Goal: Task Accomplishment & Management: Complete application form

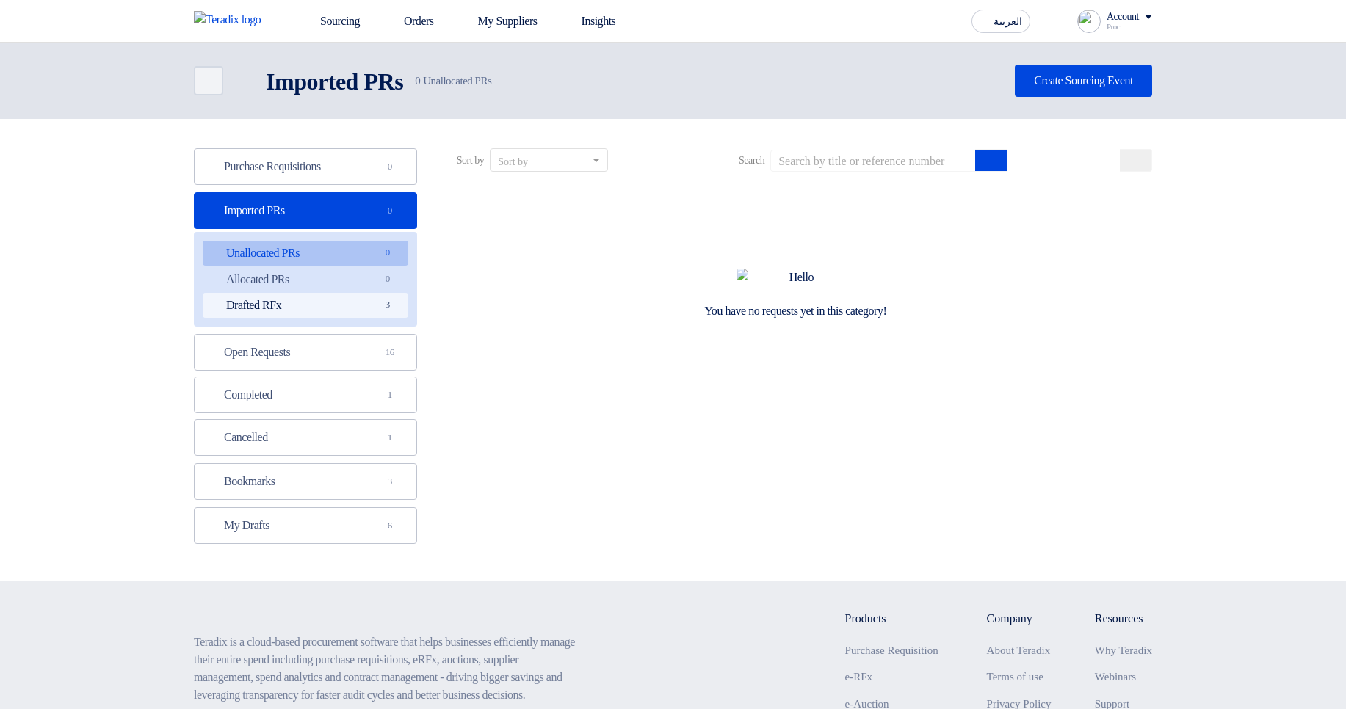
click at [333, 302] on link "Drafted RFx Drafted RFx 3" at bounding box center [306, 305] width 206 height 25
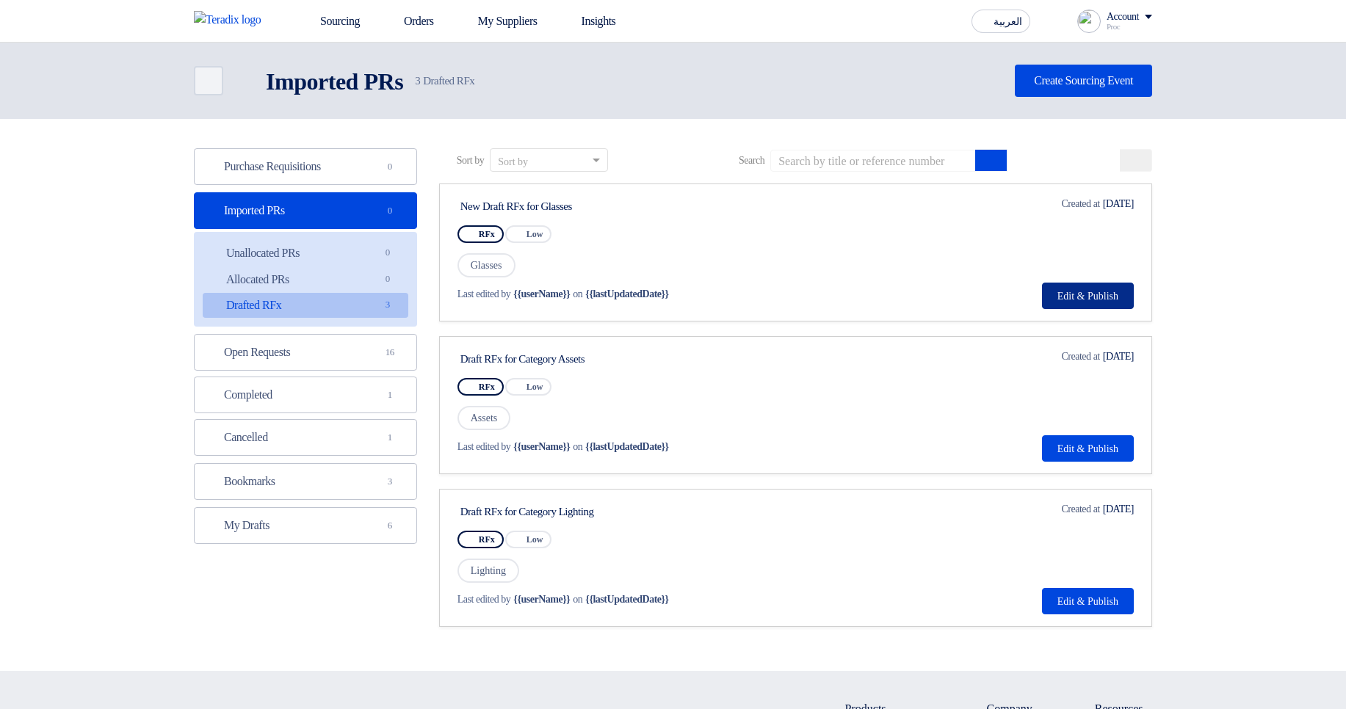
click at [1102, 292] on button "Edit & Publish" at bounding box center [1088, 296] width 92 height 26
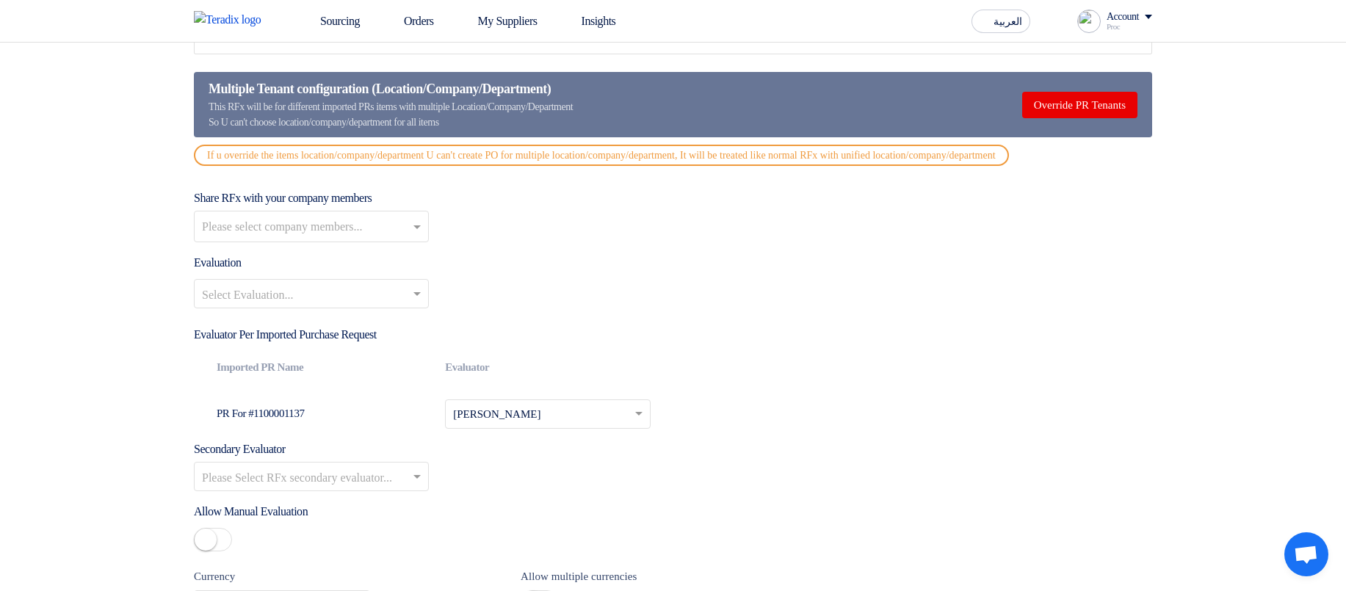
scroll to position [1850, 0]
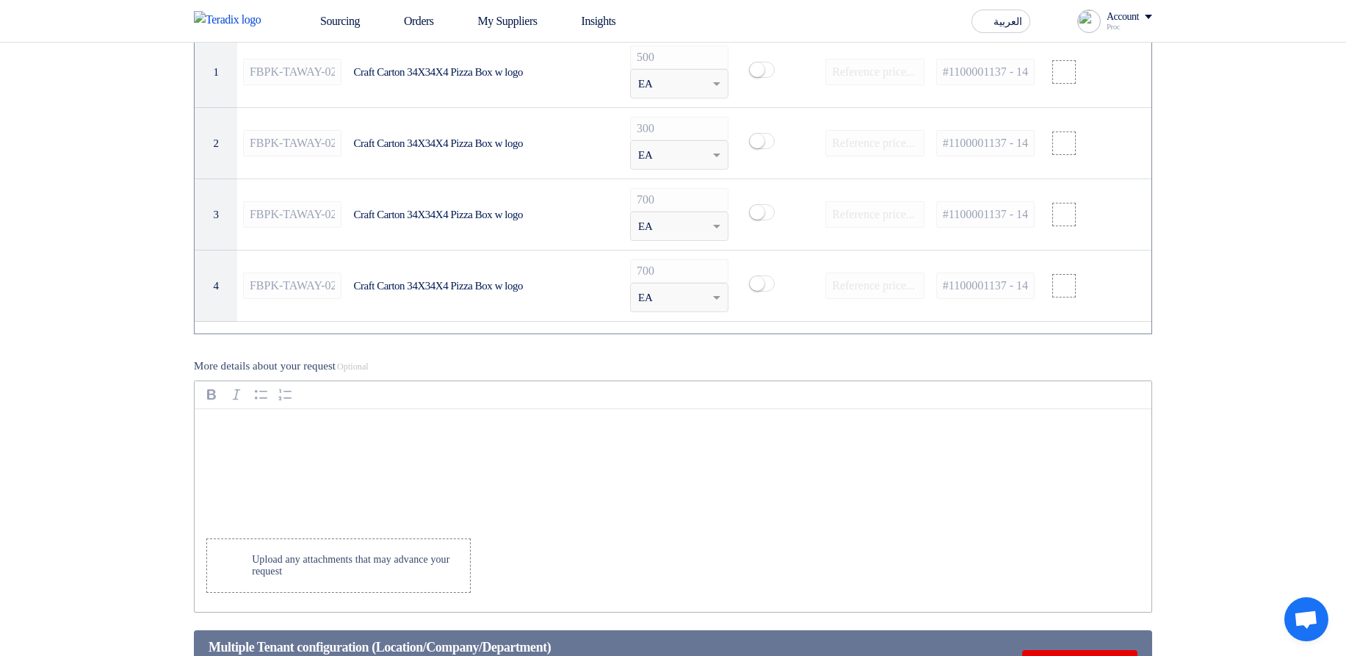
scroll to position [968, 0]
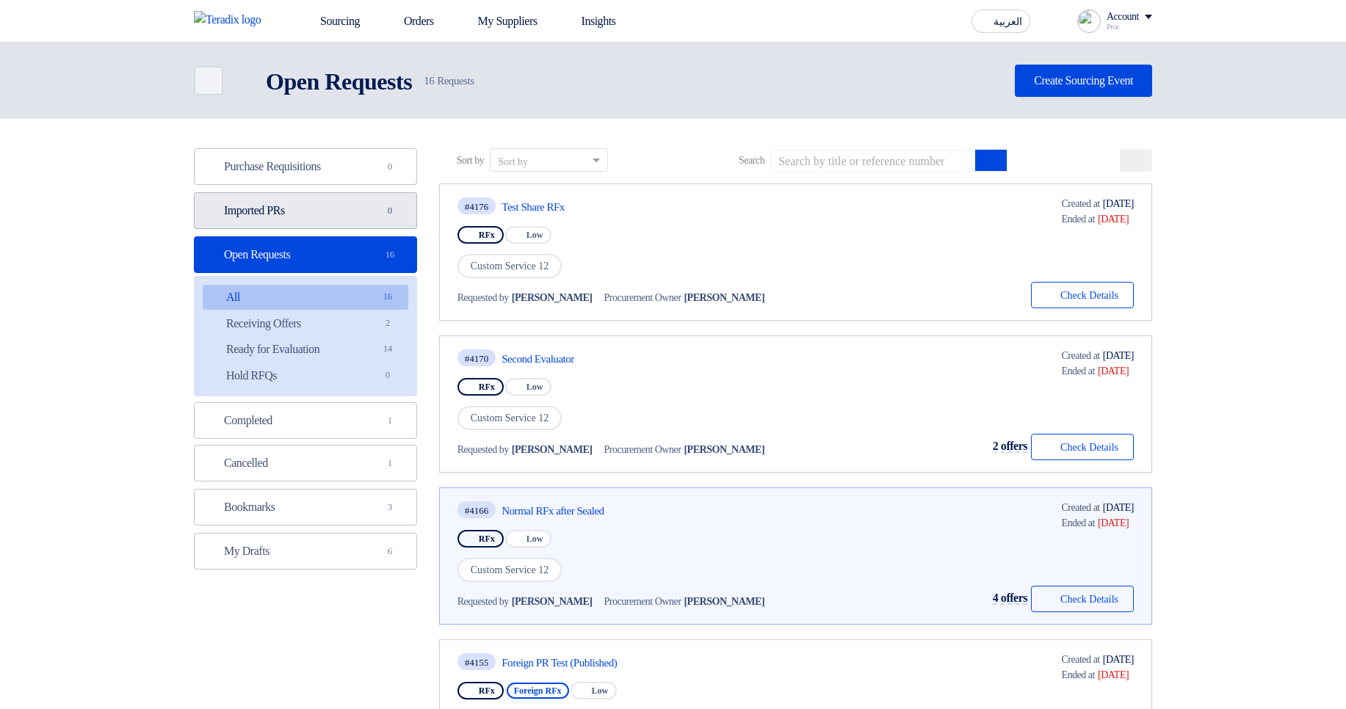
click at [312, 202] on link "Imported PRs Imported PRs 0" at bounding box center [305, 210] width 223 height 37
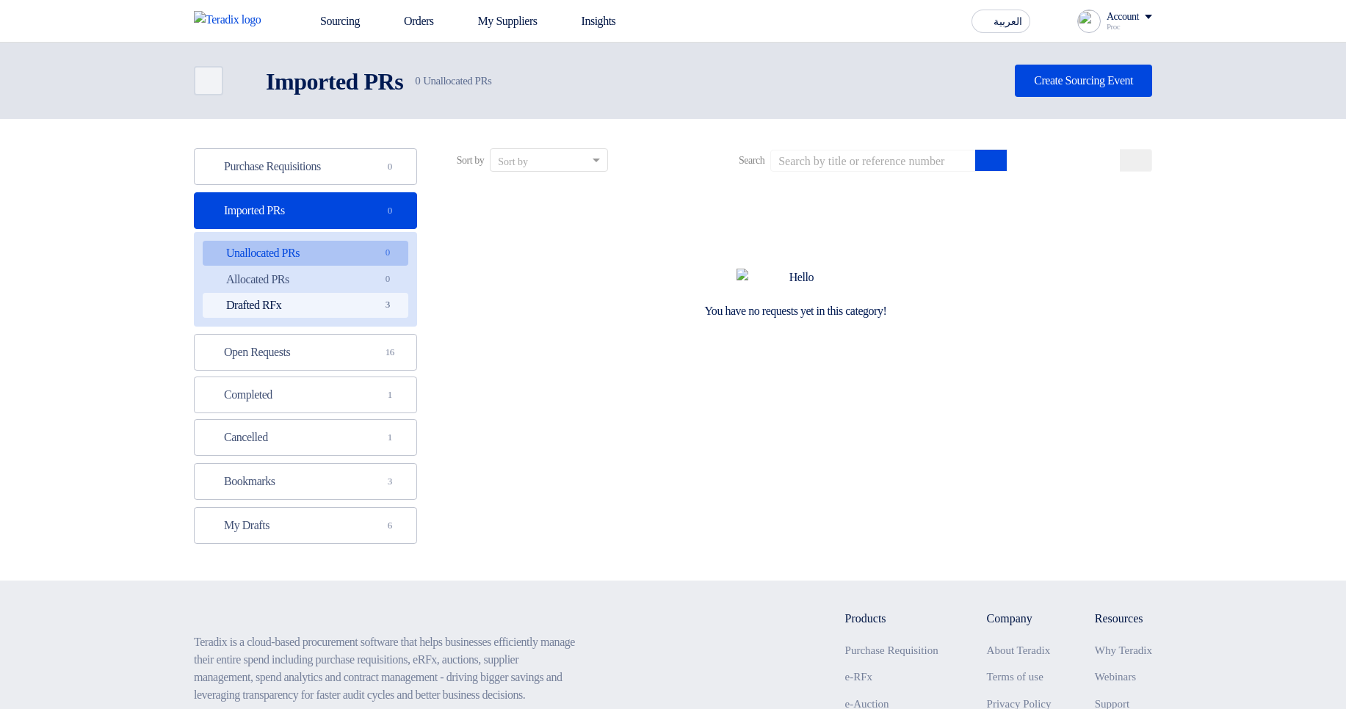
click at [348, 296] on link "Drafted RFx Drafted RFx 3" at bounding box center [306, 305] width 206 height 25
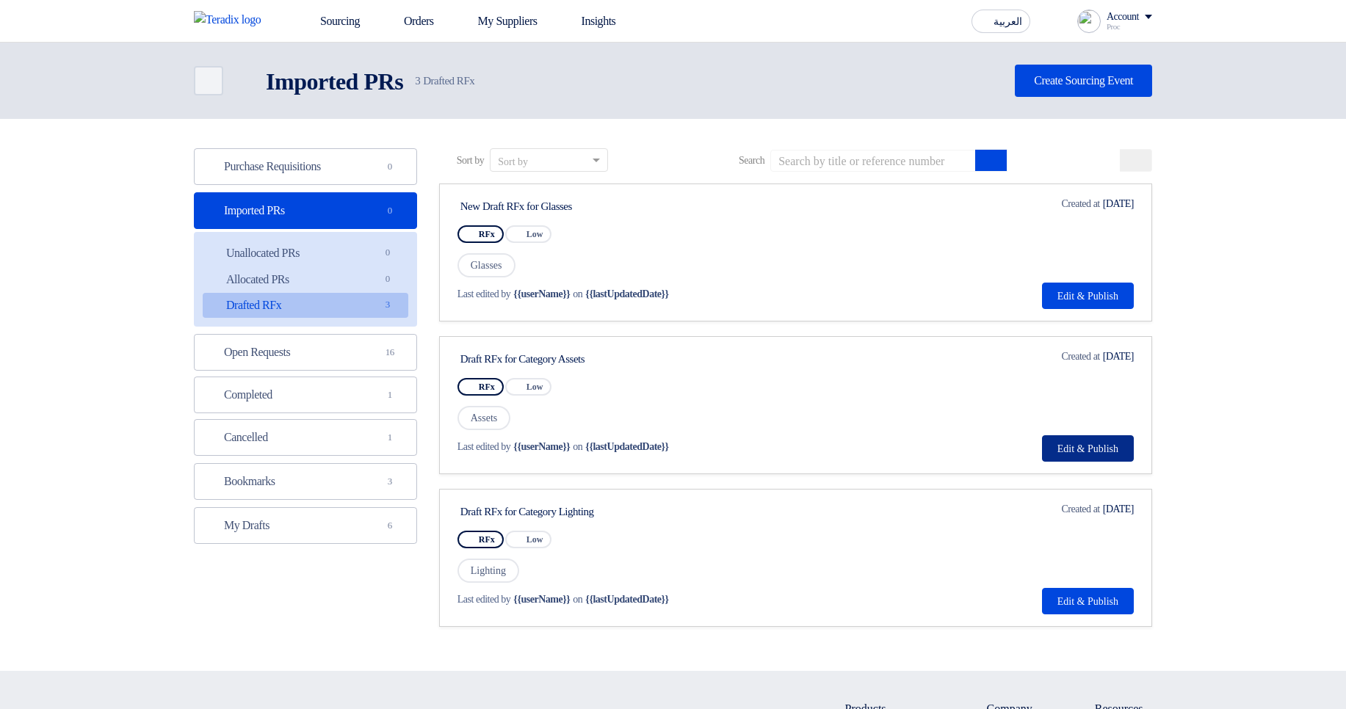
click at [1109, 451] on button "Edit & Publish" at bounding box center [1088, 448] width 92 height 26
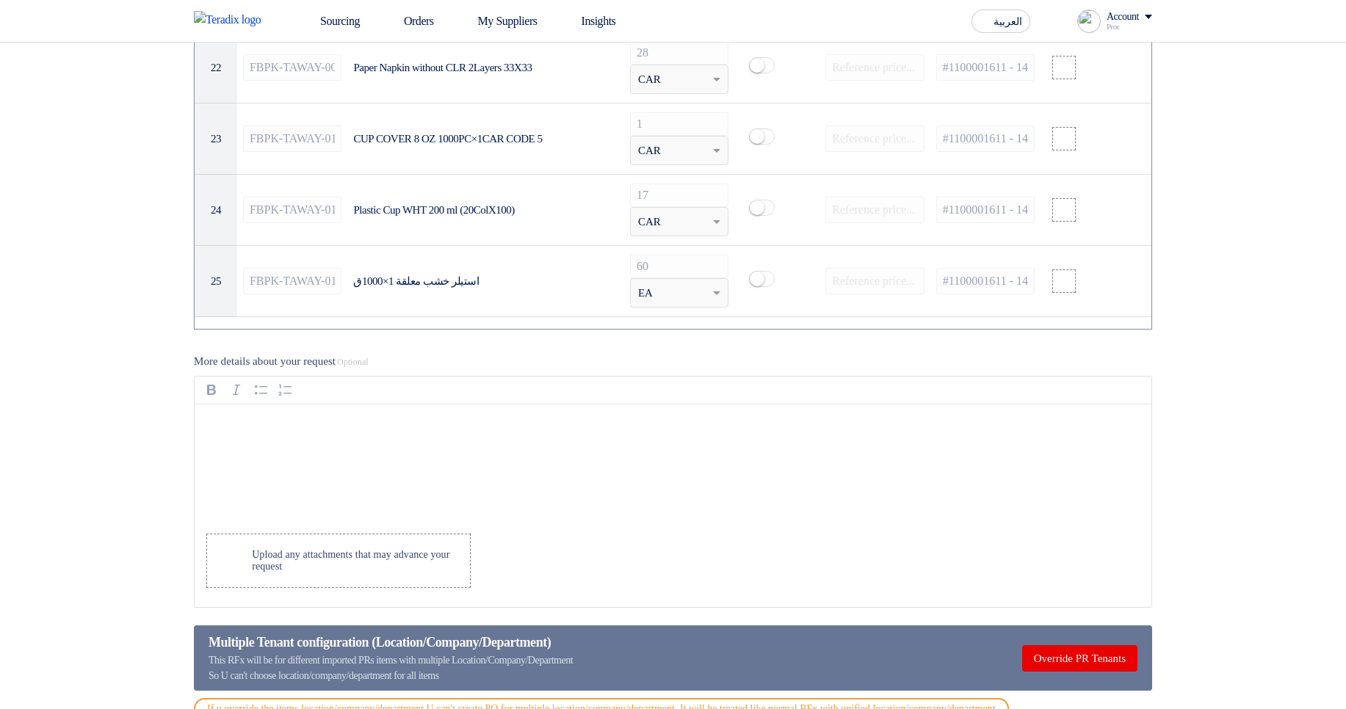
scroll to position [2907, 0]
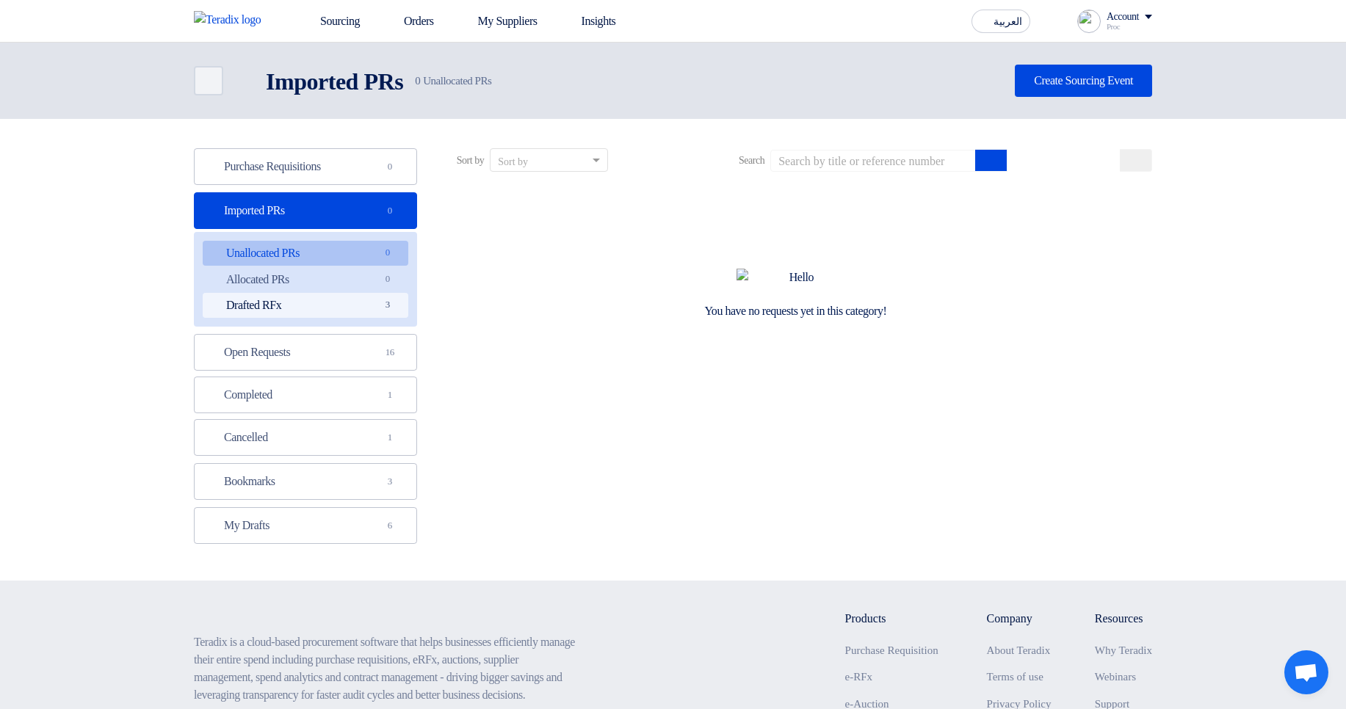
click at [342, 304] on link "Drafted RFx Drafted RFx 3" at bounding box center [306, 305] width 206 height 25
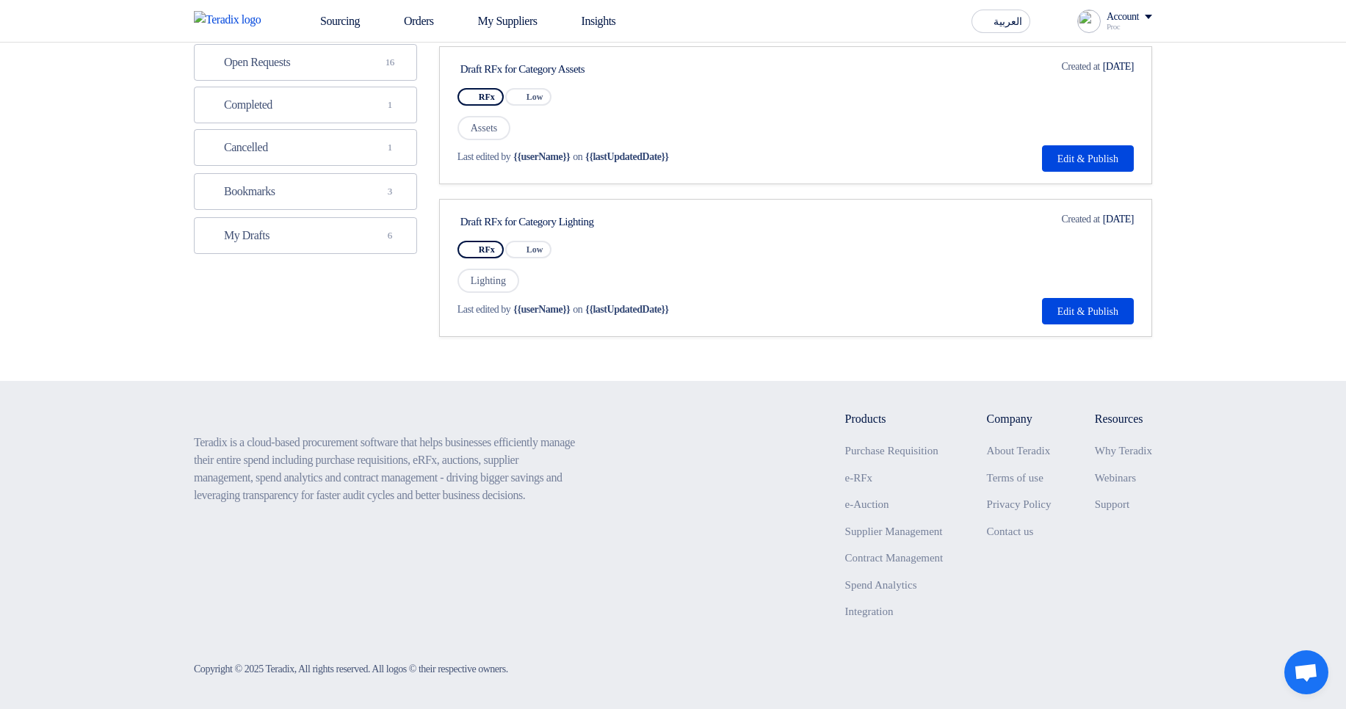
scroll to position [294, 0]
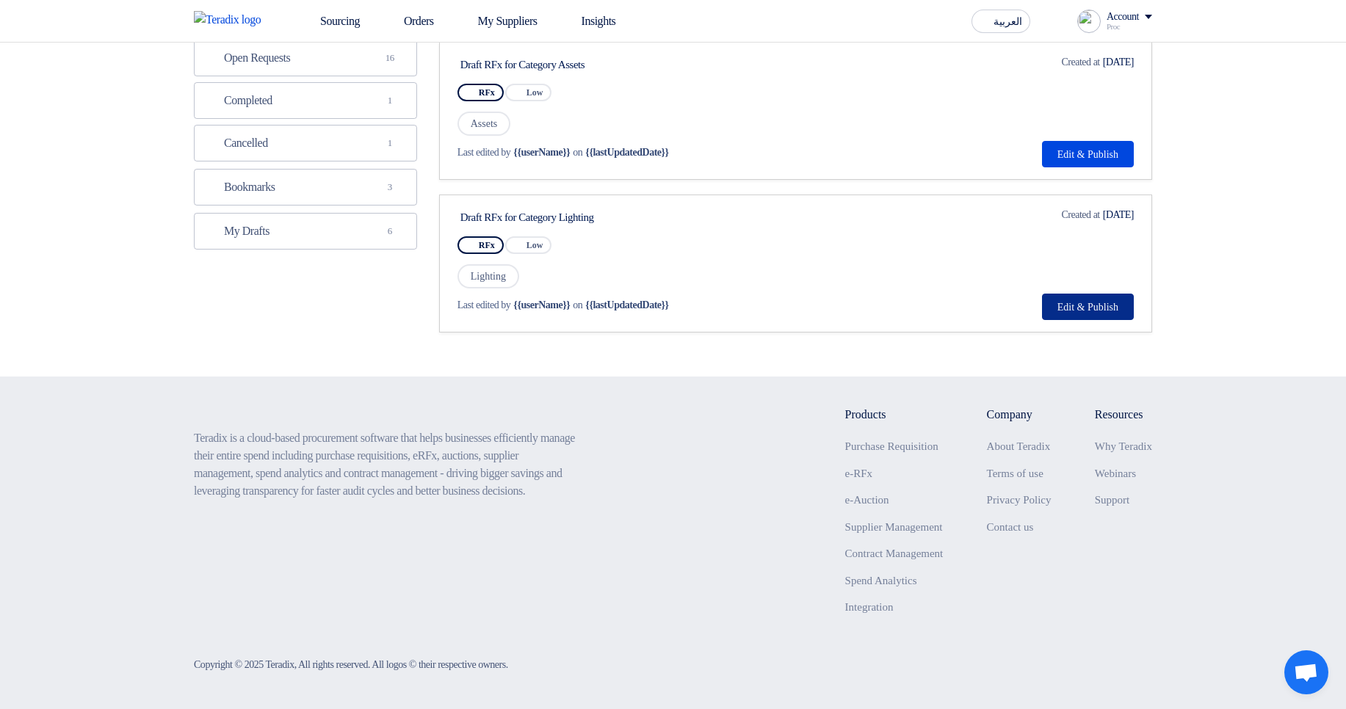
click at [1100, 302] on button "Edit & Publish" at bounding box center [1088, 307] width 92 height 26
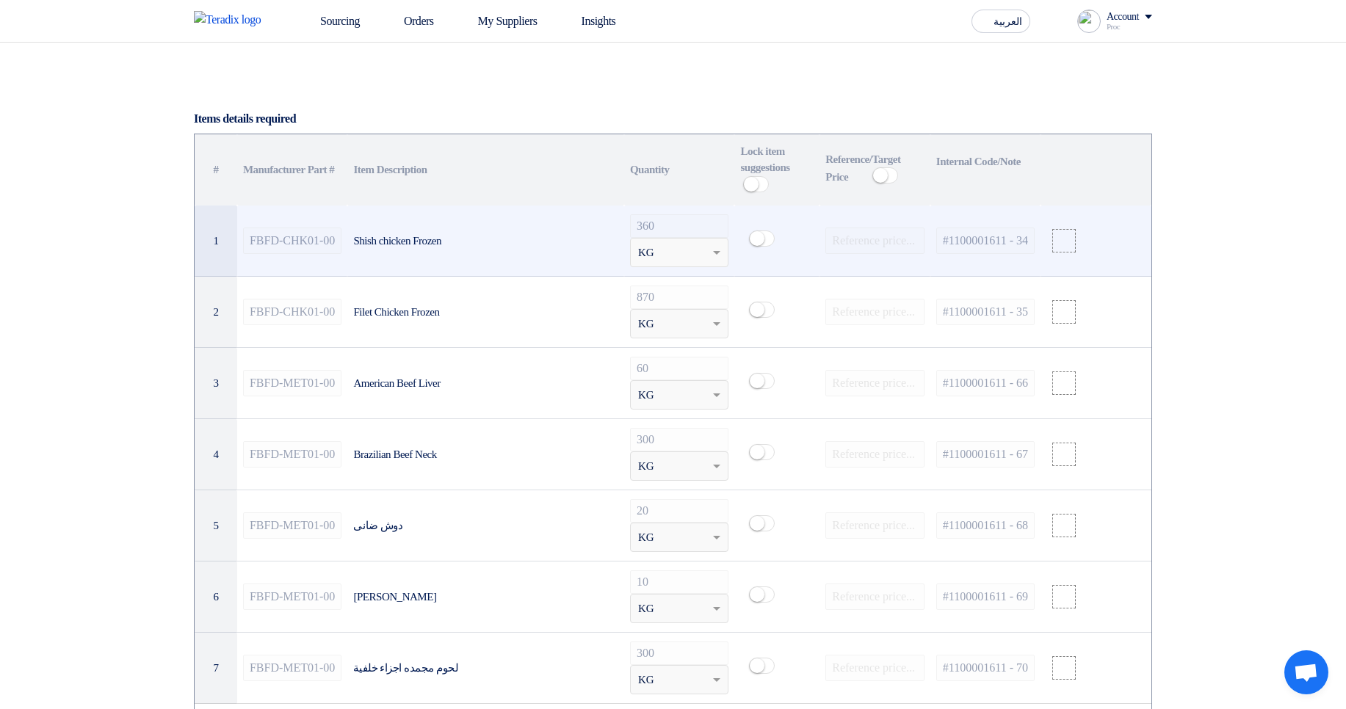
scroll to position [969, 0]
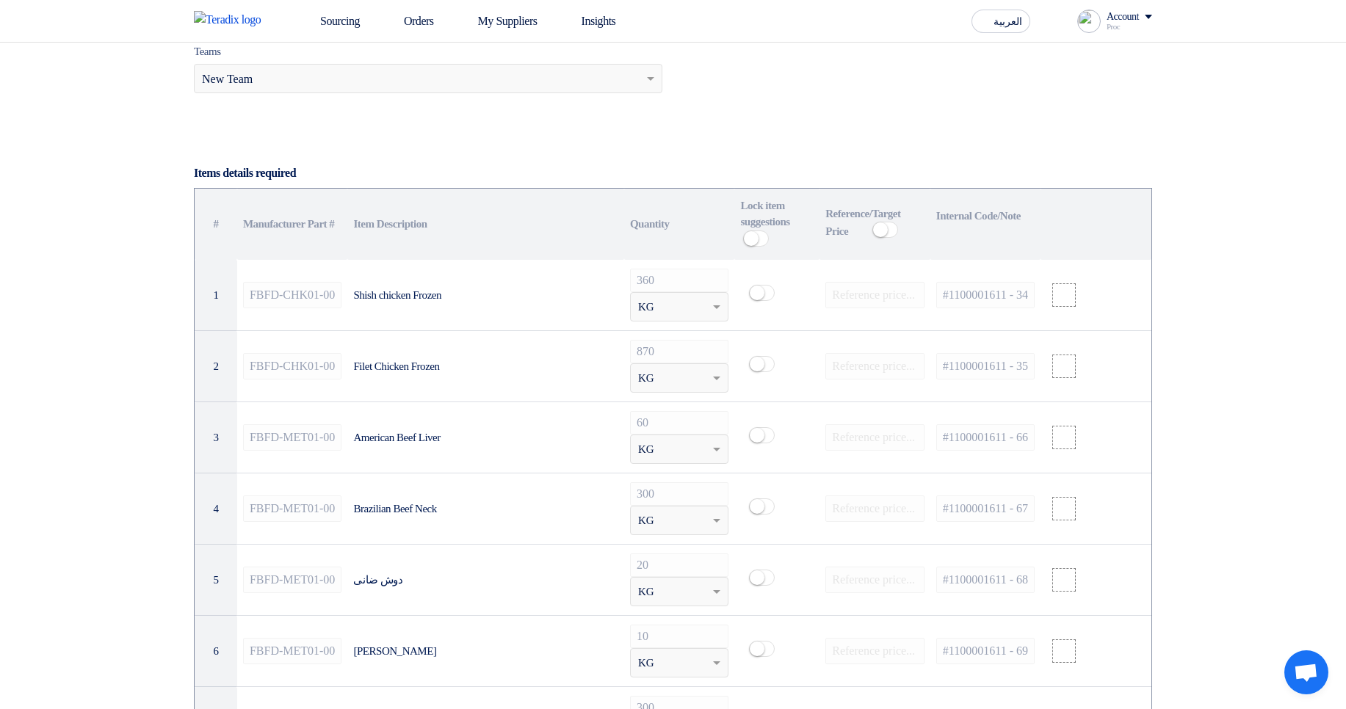
click at [1304, 283] on section "Basic Information RFx Title Draft RFx for Category Lighting RFx Type Normal RFQ…" at bounding box center [673, 658] width 1346 height 2873
click at [891, 238] on span at bounding box center [885, 230] width 26 height 16
click at [891, 237] on small at bounding box center [889, 229] width 15 height 15
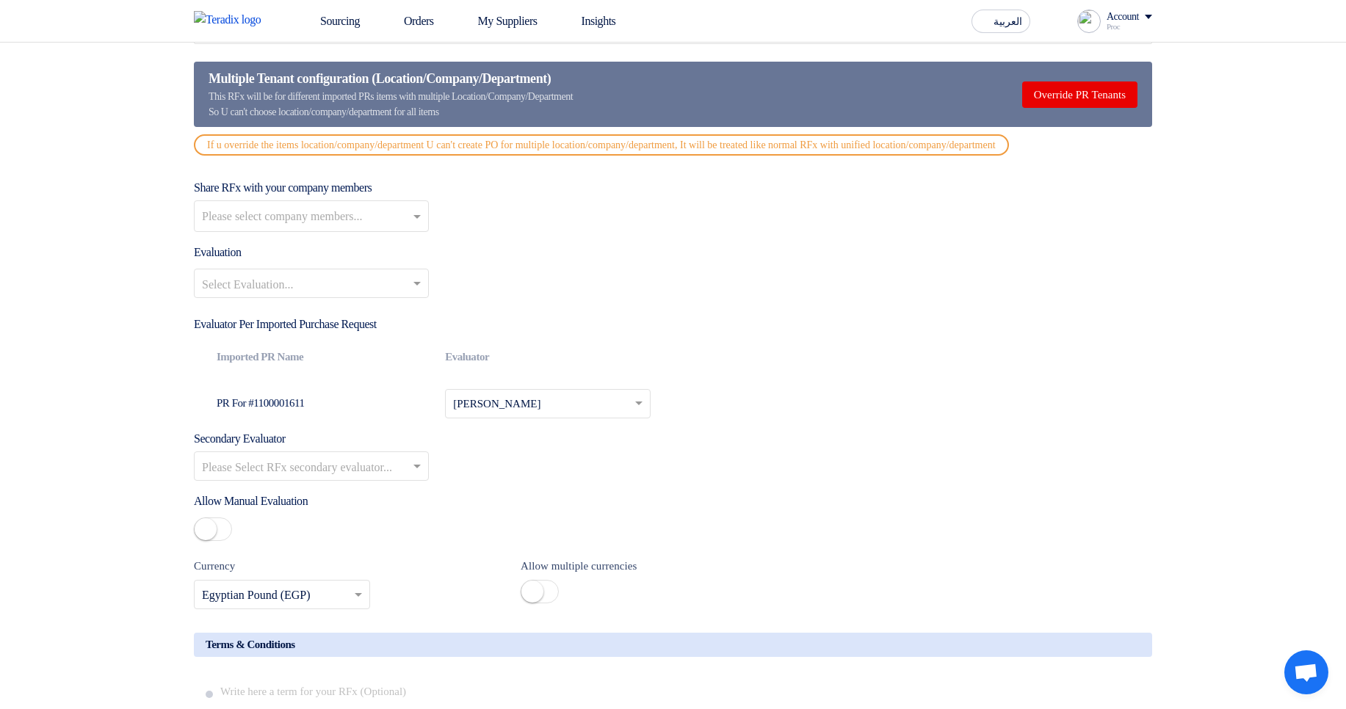
scroll to position [1850, 0]
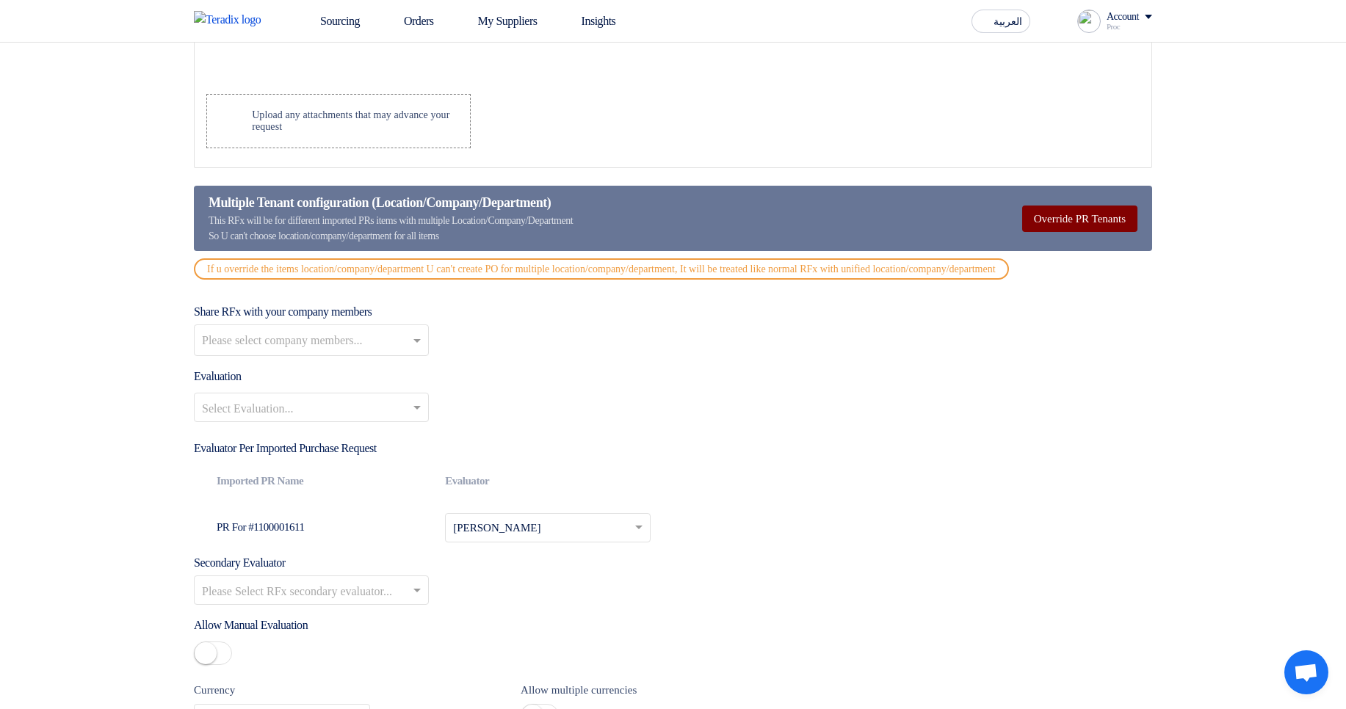
click at [1066, 228] on button "Override PR Tenants" at bounding box center [1079, 219] width 115 height 26
